Goal: Task Accomplishment & Management: Understand process/instructions

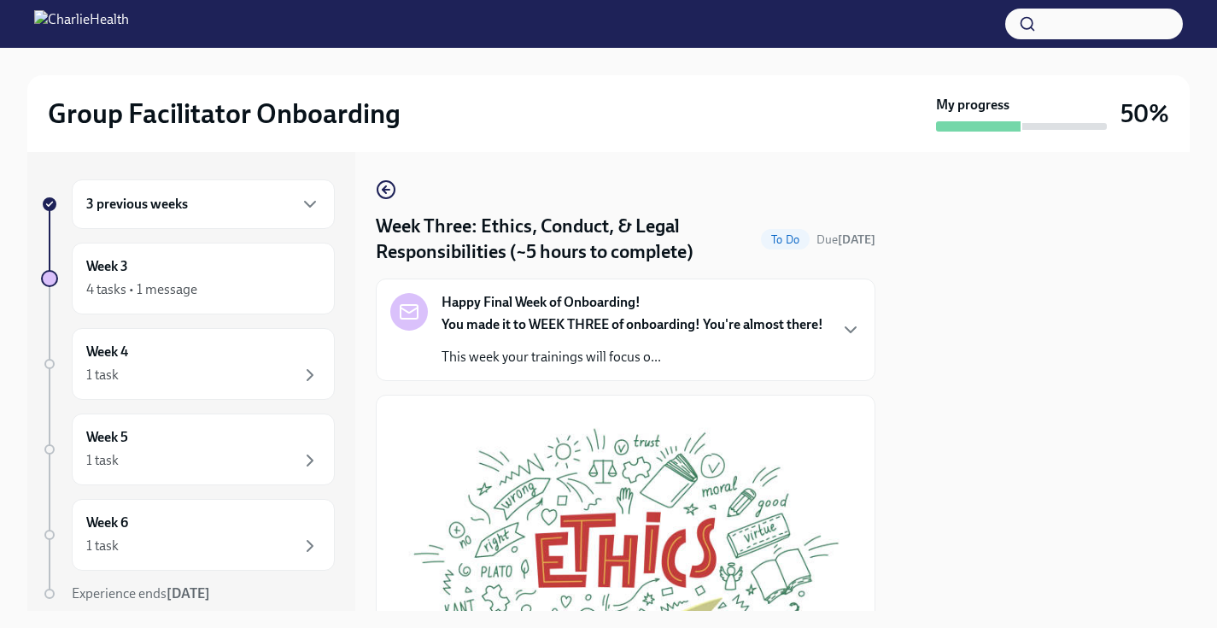
scroll to position [964, 0]
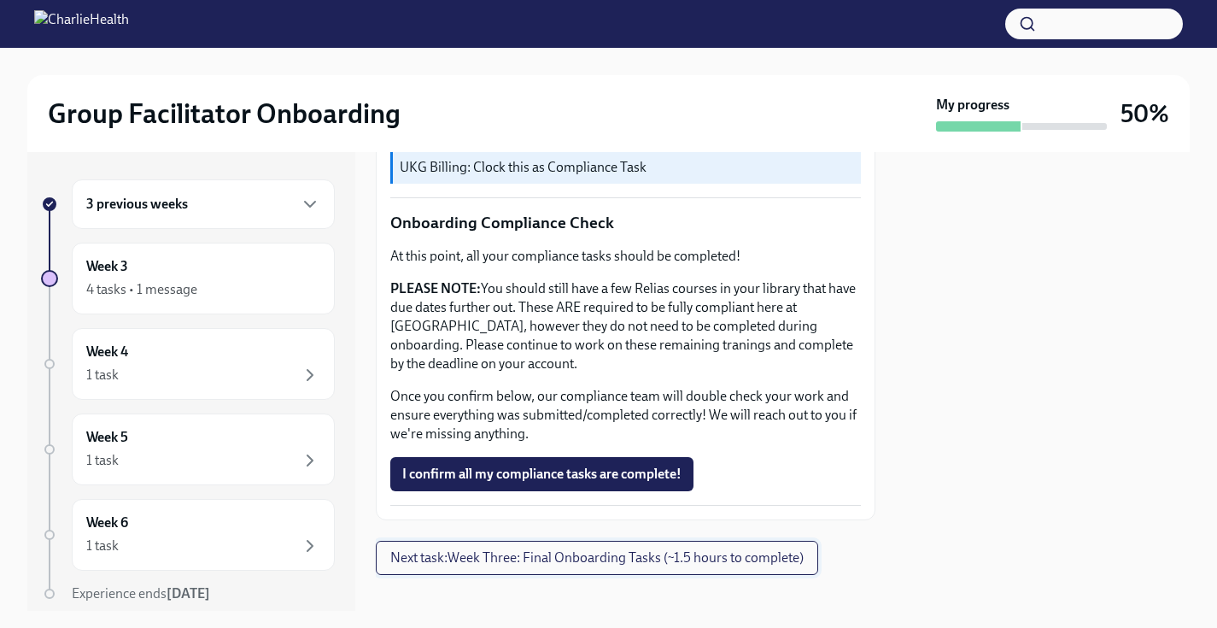
click at [564, 549] on span "Next task : Week Three: Final Onboarding Tasks (~1.5 hours to complete)" at bounding box center [596, 557] width 413 height 17
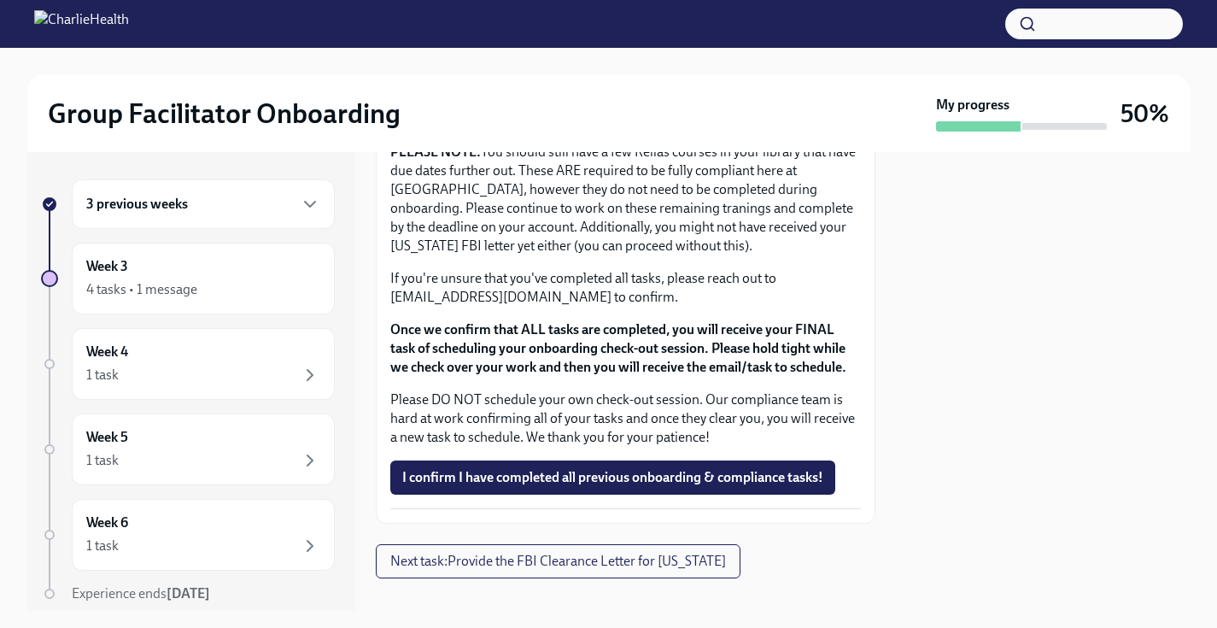
scroll to position [1496, 0]
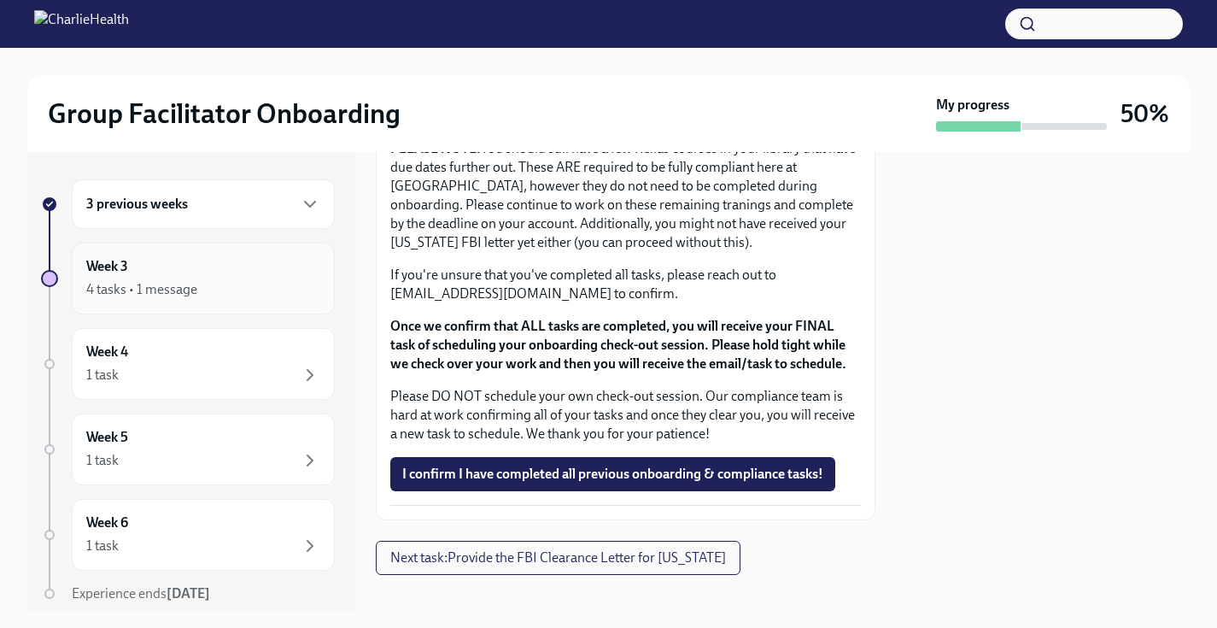
click at [223, 267] on div "Week 3 4 tasks • 1 message" at bounding box center [203, 278] width 234 height 43
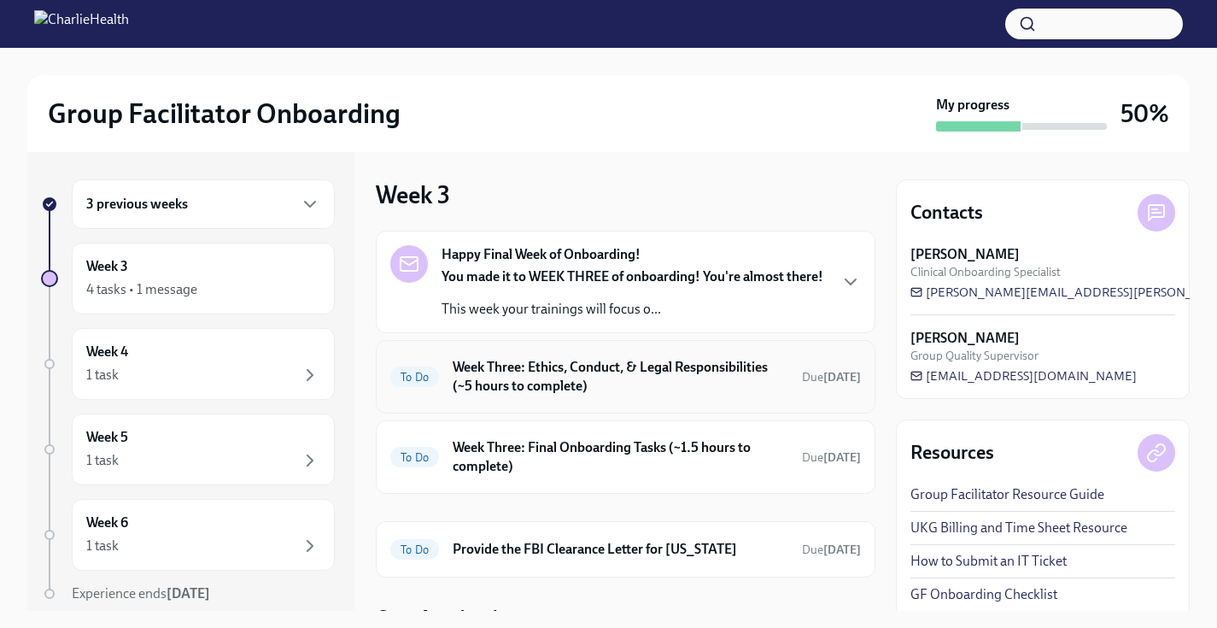
click at [565, 372] on h6 "Week Three: Ethics, Conduct, & Legal Responsibilities (~5 hours to complete)" at bounding box center [621, 377] width 336 height 38
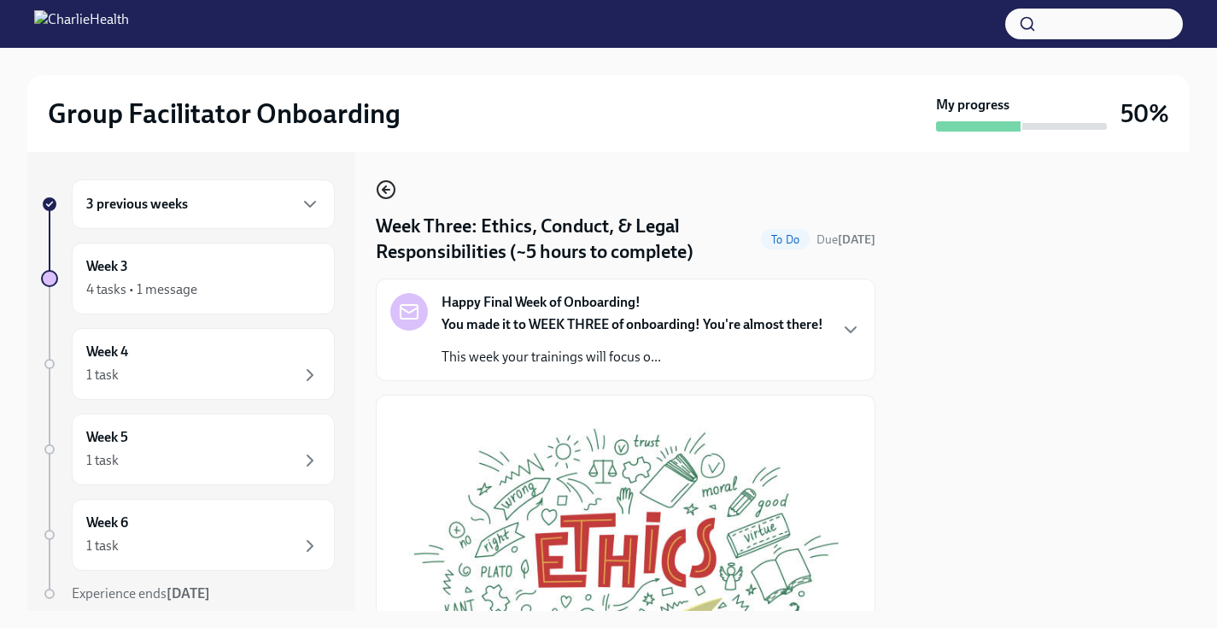
click at [386, 193] on icon "button" at bounding box center [383, 189] width 3 height 7
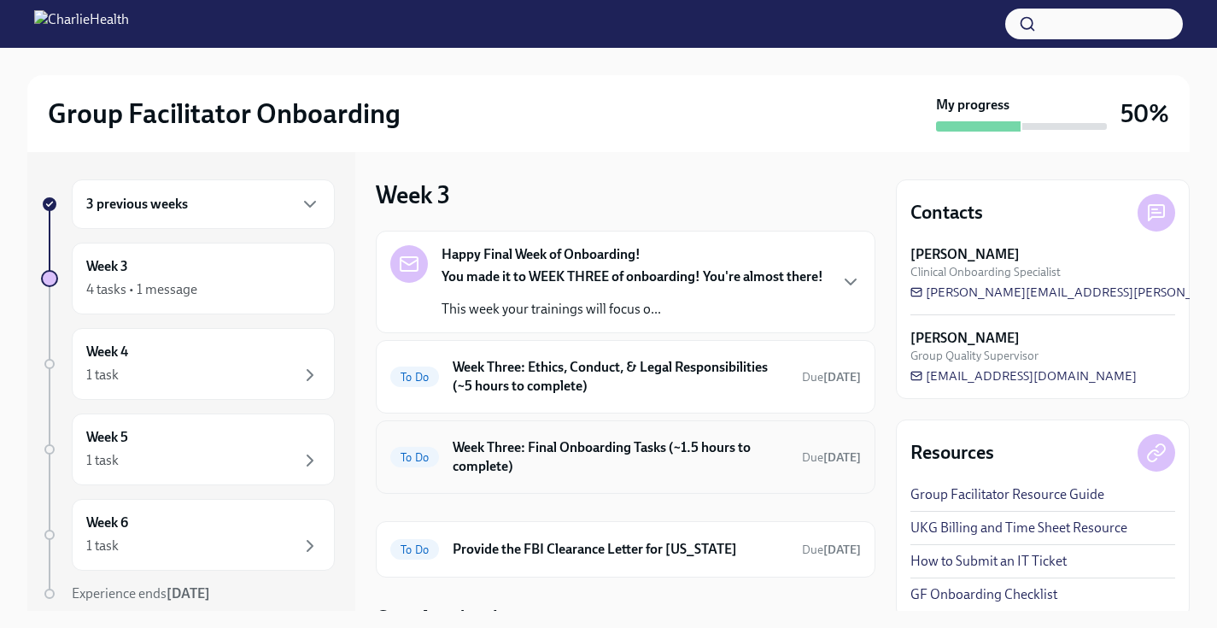
click at [478, 458] on h6 "Week Three: Final Onboarding Tasks (~1.5 hours to complete)" at bounding box center [621, 457] width 336 height 38
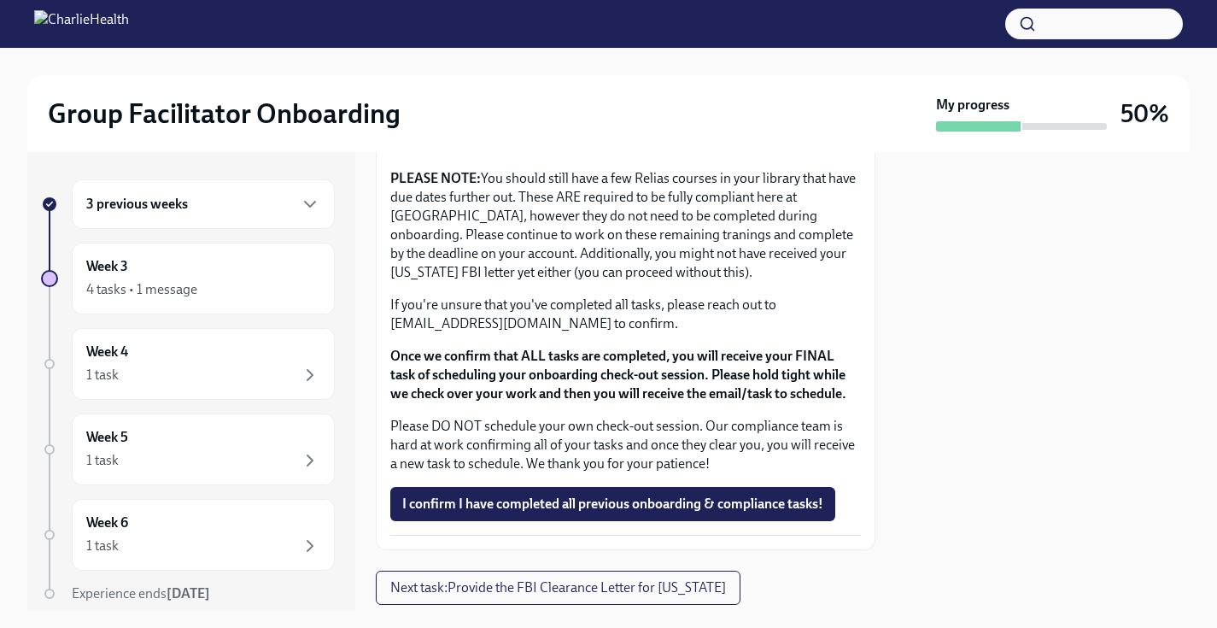
scroll to position [1515, 0]
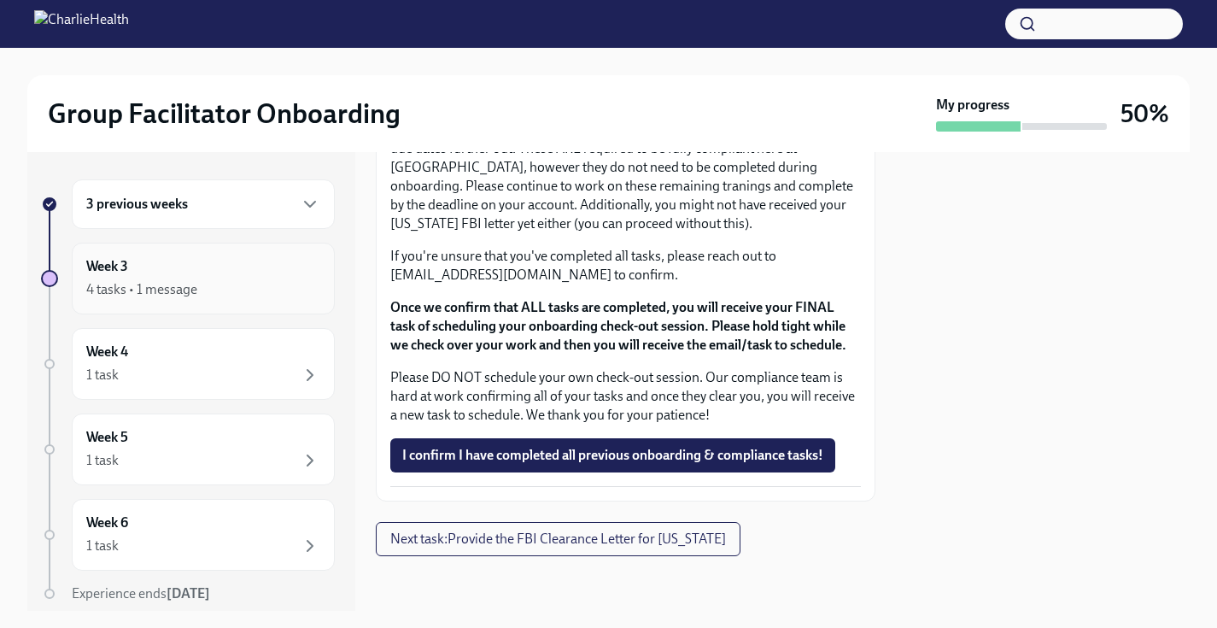
click at [288, 282] on div "4 tasks • 1 message" at bounding box center [203, 289] width 234 height 20
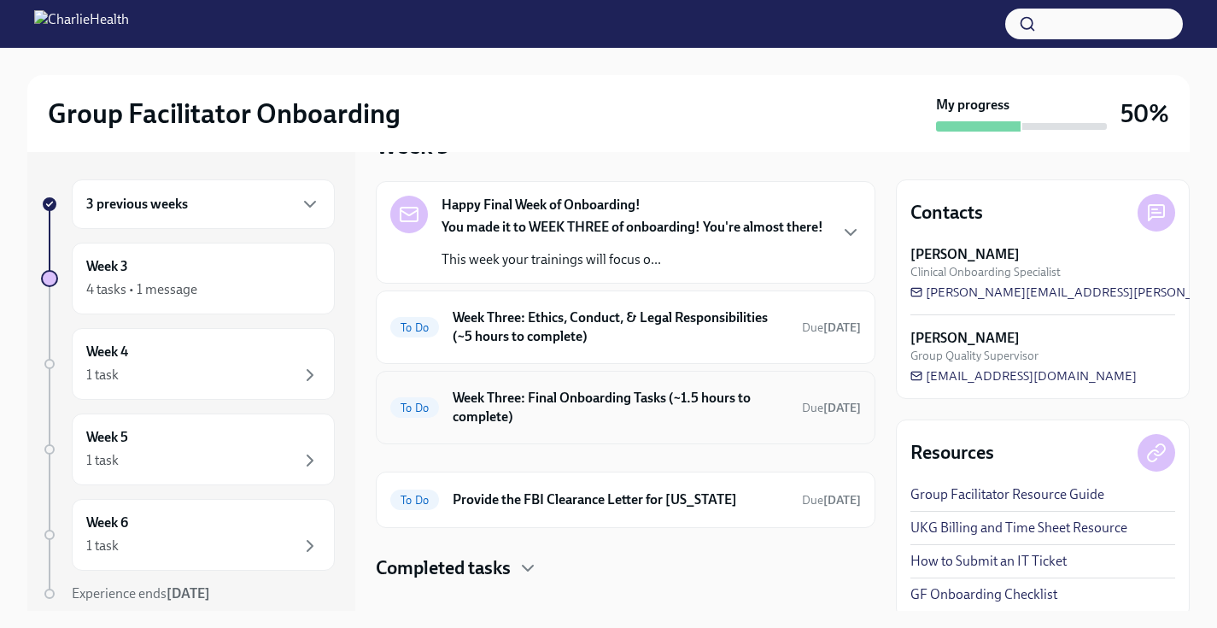
scroll to position [59, 0]
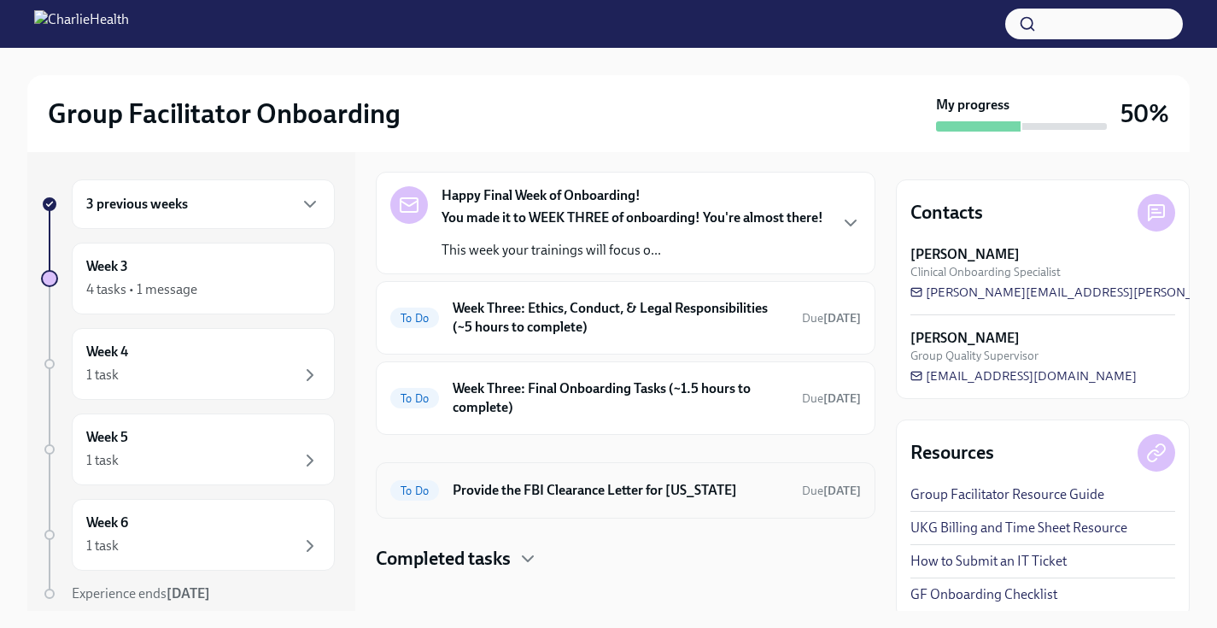
click at [501, 488] on h6 "Provide the FBI Clearance Letter for [US_STATE]" at bounding box center [621, 490] width 336 height 19
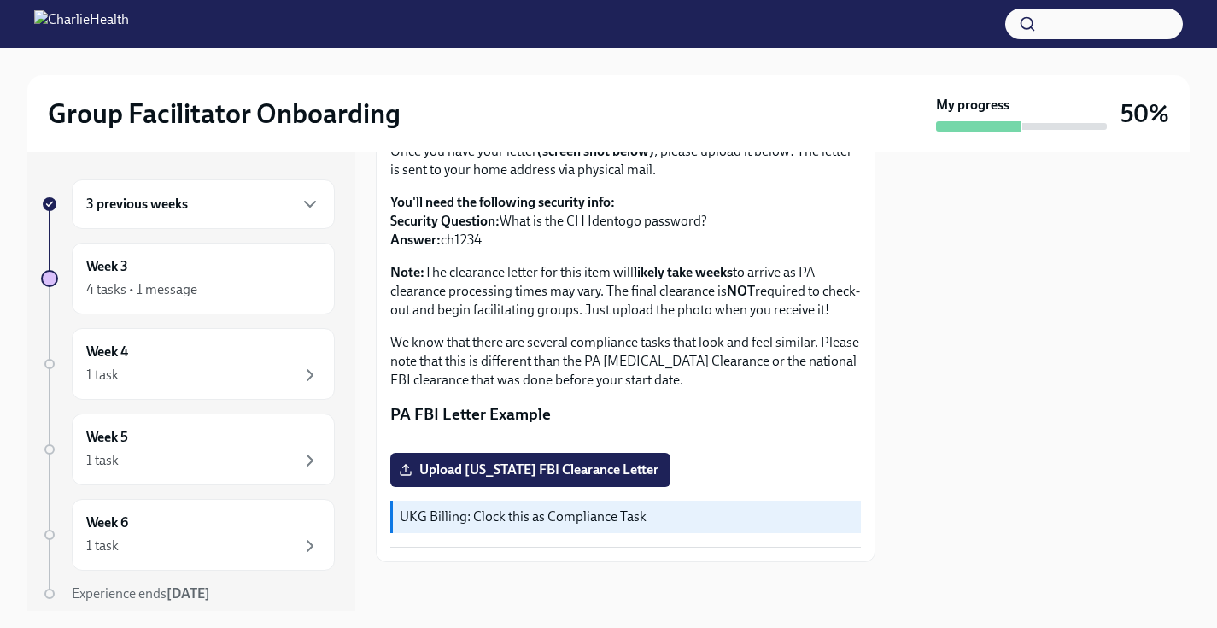
scroll to position [20, 0]
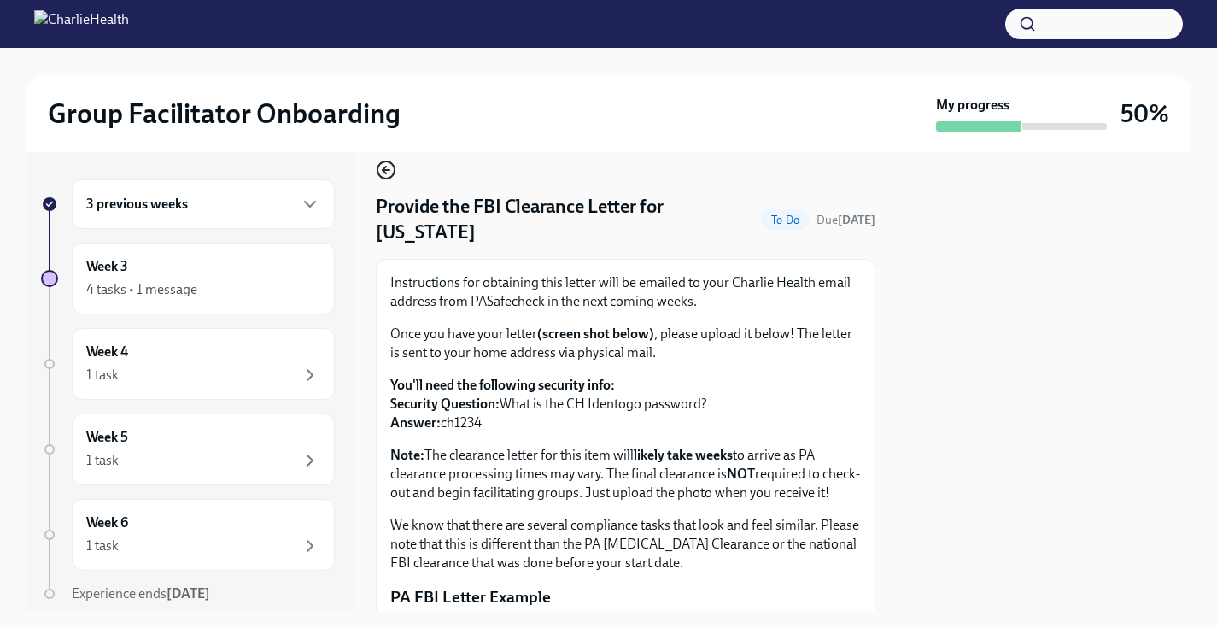
click at [387, 170] on icon "button" at bounding box center [385, 170] width 7 height 0
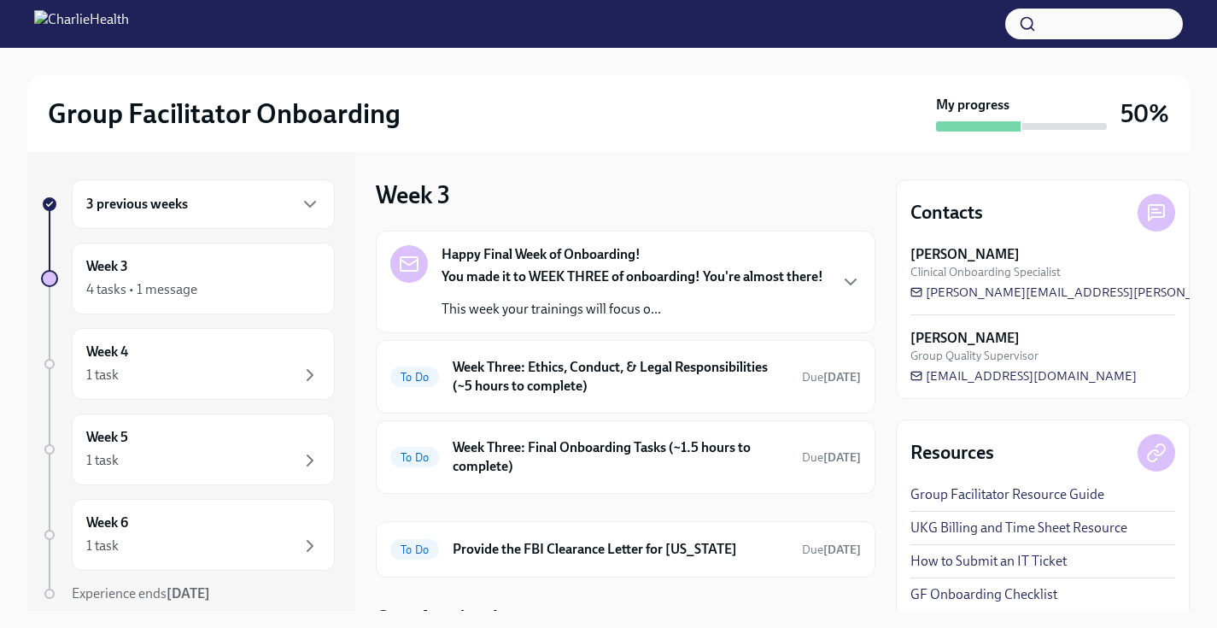
click at [464, 259] on strong "Happy Final Week of Onboarding!" at bounding box center [540, 254] width 199 height 19
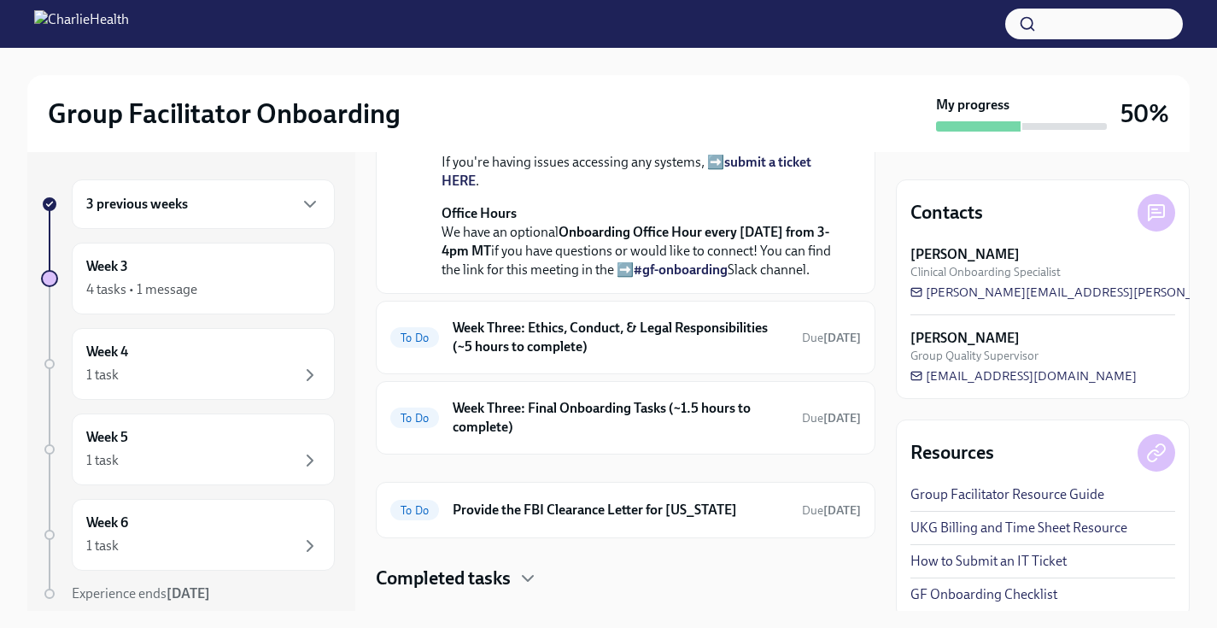
scroll to position [637, 0]
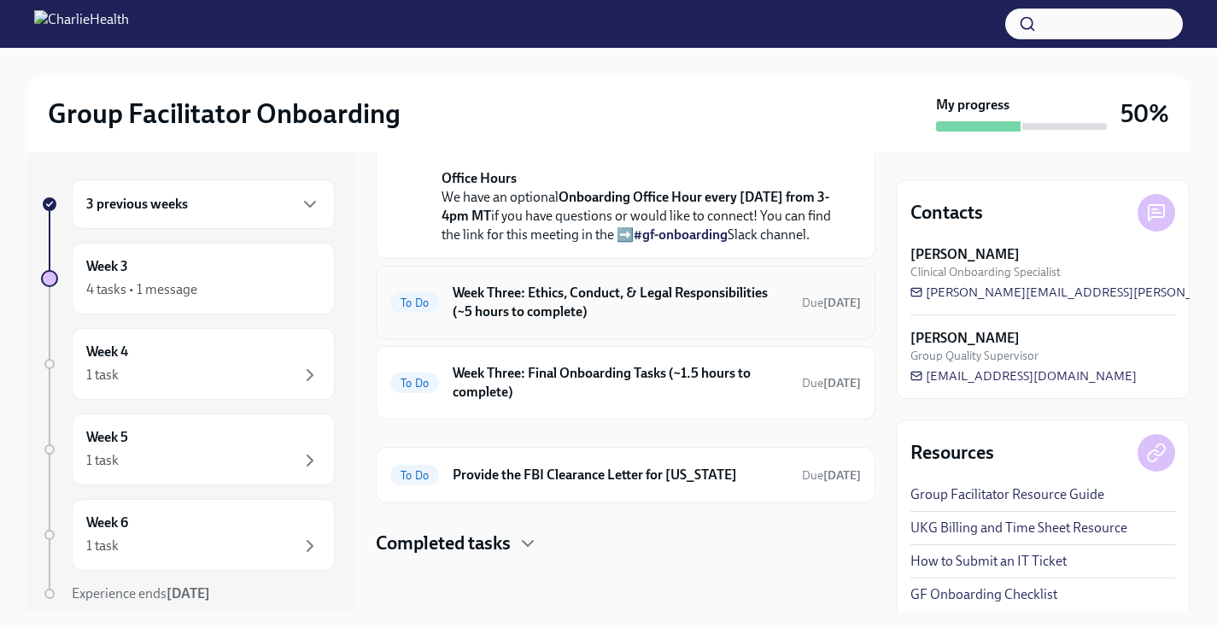
click at [485, 302] on h6 "Week Three: Ethics, Conduct, & Legal Responsibilities (~5 hours to complete)" at bounding box center [621, 302] width 336 height 38
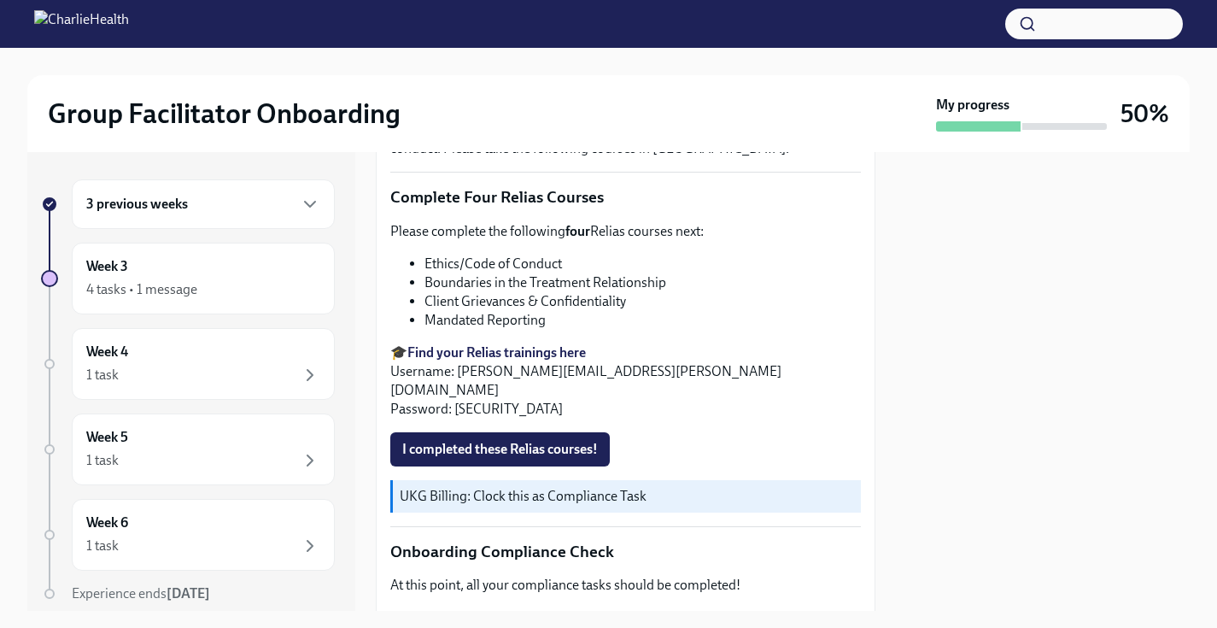
scroll to position [630, 0]
